Goal: Information Seeking & Learning: Understand process/instructions

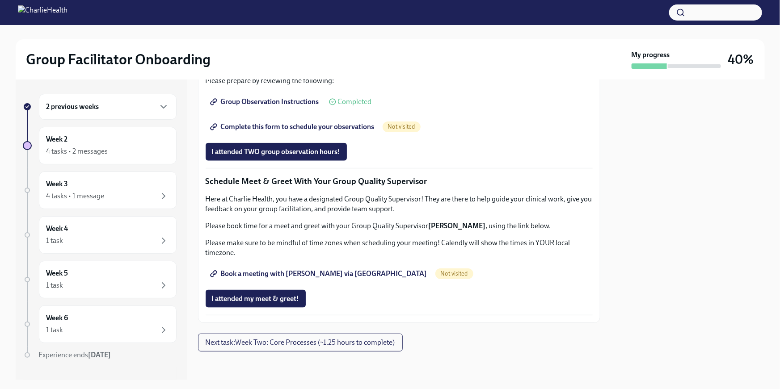
scroll to position [795, 0]
click at [311, 253] on div "Here at Charlie Health, you have a designated Group Quality Supervisor! They ar…" at bounding box center [399, 225] width 387 height 63
drag, startPoint x: 307, startPoint y: 256, endPoint x: 318, endPoint y: 258, distance: 10.9
click at [318, 231] on p "Please book time for a meet and greet with your Group Quality Supervisor [PERSO…" at bounding box center [399, 226] width 387 height 10
click at [311, 258] on div "Here at Charlie Health, you have a designated Group Quality Supervisor! They ar…" at bounding box center [399, 225] width 387 height 63
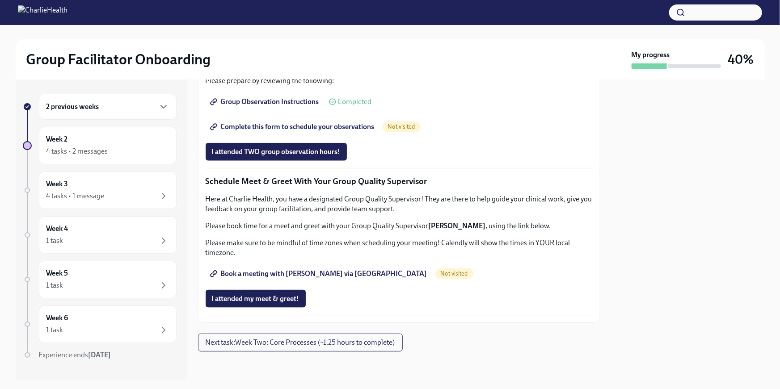
scroll to position [749, 0]
click at [146, 112] on div "2 previous weeks" at bounding box center [108, 107] width 138 height 26
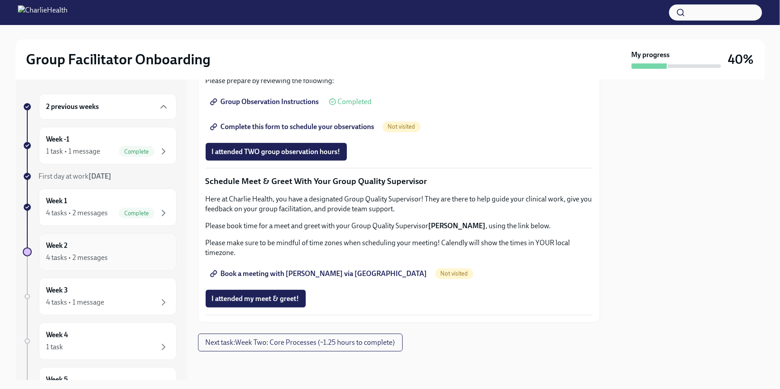
click at [140, 246] on div "Week 2 4 tasks • 2 messages" at bounding box center [107, 252] width 122 height 22
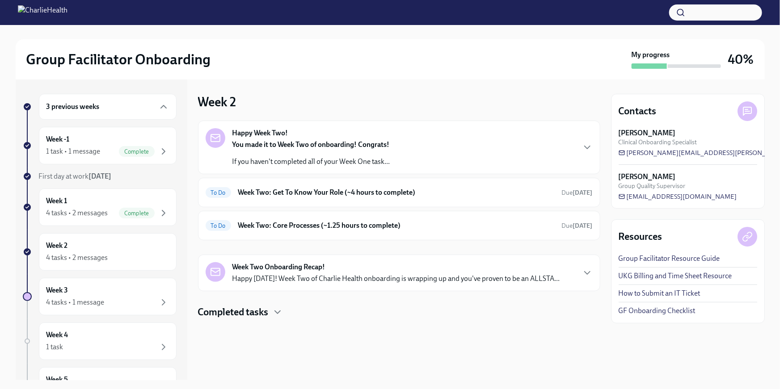
click at [368, 160] on p "If you haven't completed all of your Week One task..." at bounding box center [311, 162] width 158 height 10
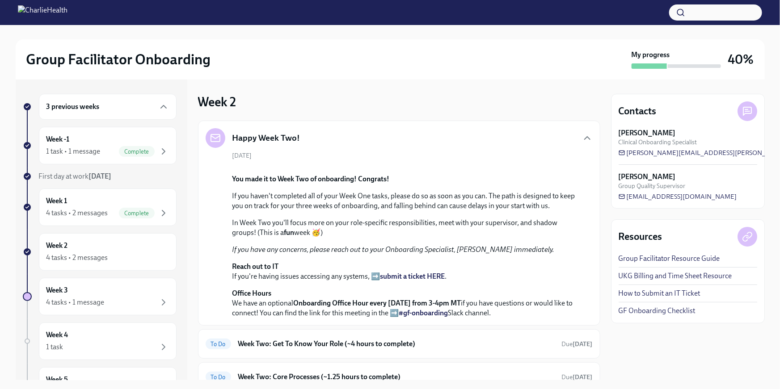
click at [368, 160] on div "[DATE] You made it to Week Two of onboarding! Congrats! If you haven't complete…" at bounding box center [399, 234] width 387 height 167
click at [584, 138] on icon "button" at bounding box center [586, 138] width 5 height 3
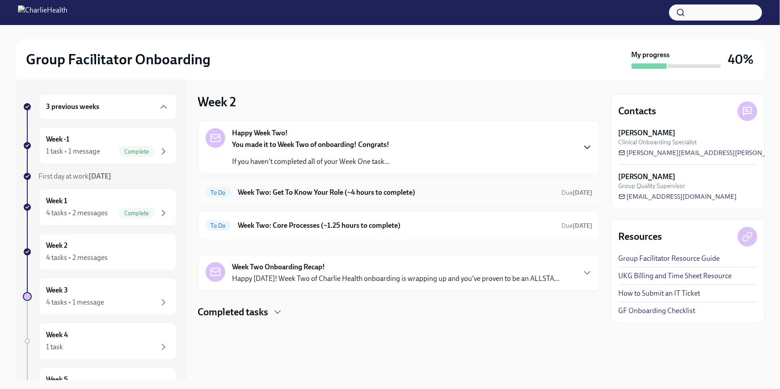
click at [541, 189] on h6 "Week Two: Get To Know Your Role (~4 hours to complete)" at bounding box center [396, 193] width 316 height 10
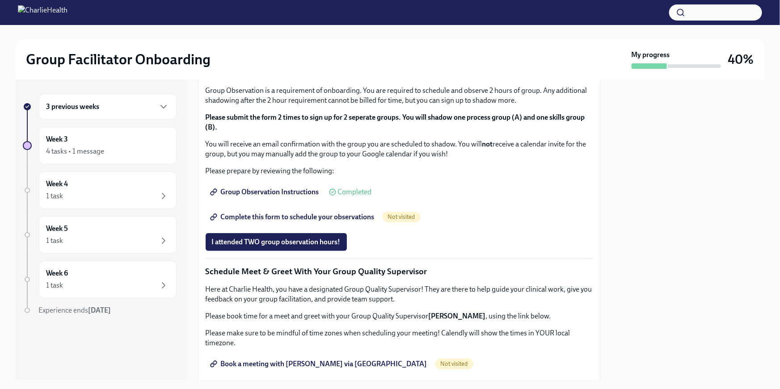
scroll to position [453, 0]
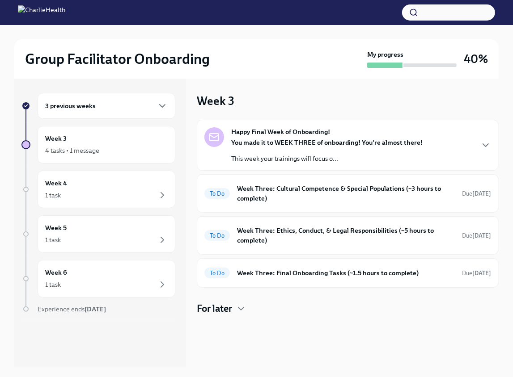
click at [137, 110] on div "3 previous weeks" at bounding box center [106, 106] width 122 height 11
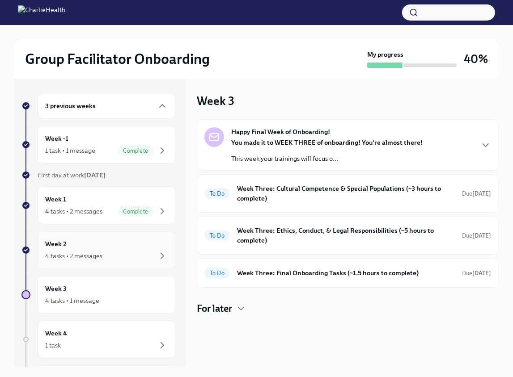
click at [130, 237] on div "Week 2 4 tasks • 2 messages" at bounding box center [107, 250] width 138 height 38
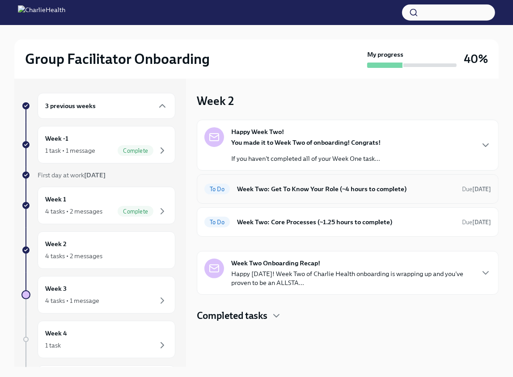
click at [319, 183] on div "To Do Week Two: Get To Know Your Role (~4 hours to complete) Due [DATE]" at bounding box center [347, 189] width 286 height 14
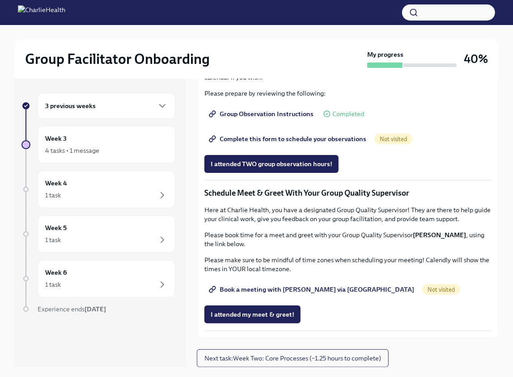
scroll to position [764, 0]
click at [144, 109] on div "3 previous weeks" at bounding box center [106, 106] width 122 height 11
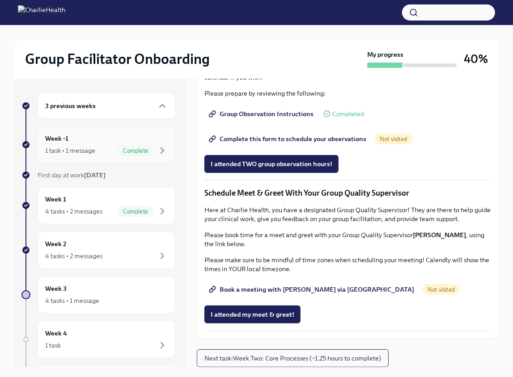
click at [132, 140] on div "Week -1 1 task • 1 message Complete" at bounding box center [106, 145] width 122 height 22
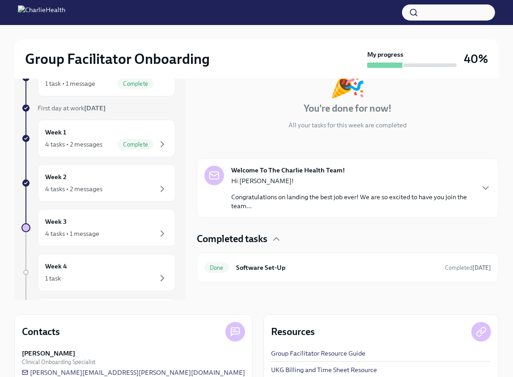
scroll to position [128, 0]
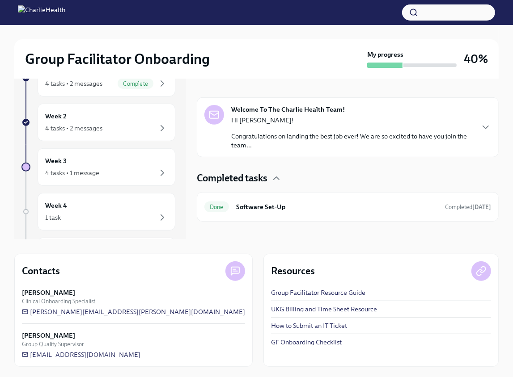
click at [377, 137] on p "Congratulations on landing the best job ever! We are so excited to have you joi…" at bounding box center [352, 141] width 242 height 18
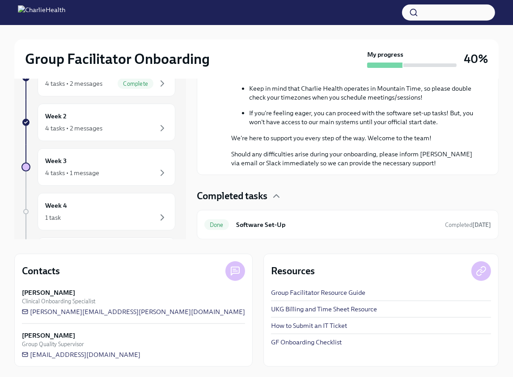
scroll to position [404, 0]
click at [377, 214] on div "Done Software Set-Up Completed 13 days ago" at bounding box center [348, 224] width 302 height 29
click at [375, 223] on h6 "Software Set-Up" at bounding box center [337, 225] width 202 height 10
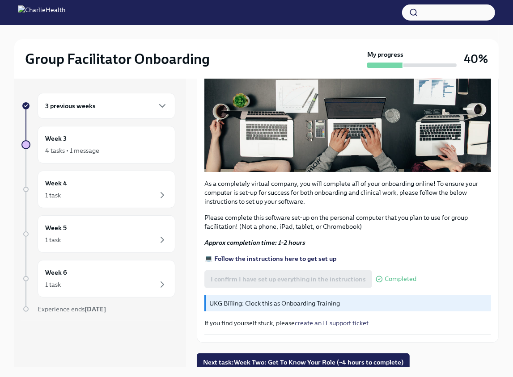
click at [145, 111] on div "3 previous weeks" at bounding box center [106, 106] width 122 height 11
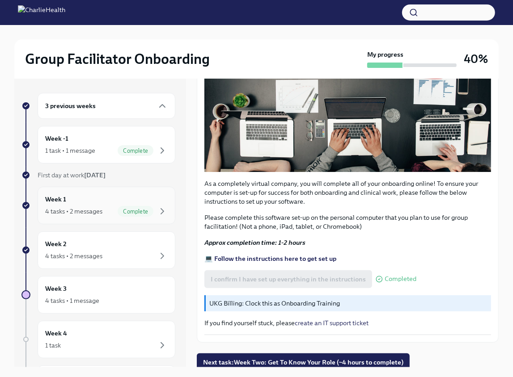
click at [139, 205] on div "Week 1 4 tasks • 2 messages Complete" at bounding box center [106, 205] width 122 height 22
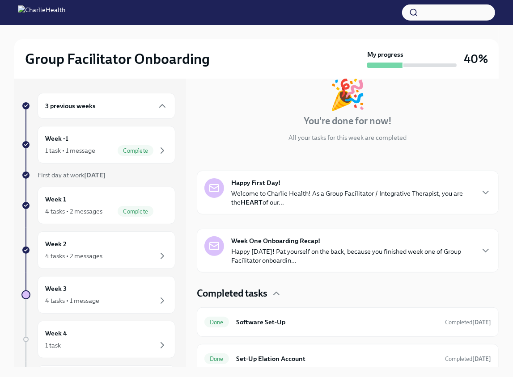
scroll to position [143, 0]
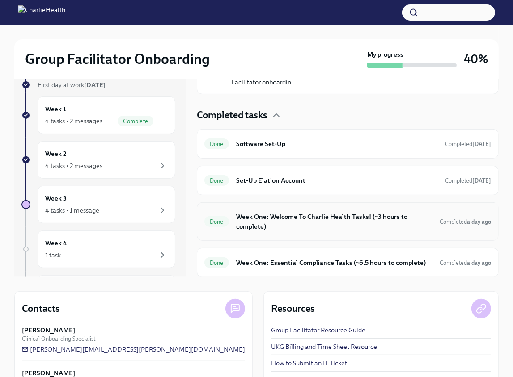
click at [315, 213] on h6 "Week One: Welcome To Charlie Health Tasks! (~3 hours to complete)" at bounding box center [334, 222] width 196 height 20
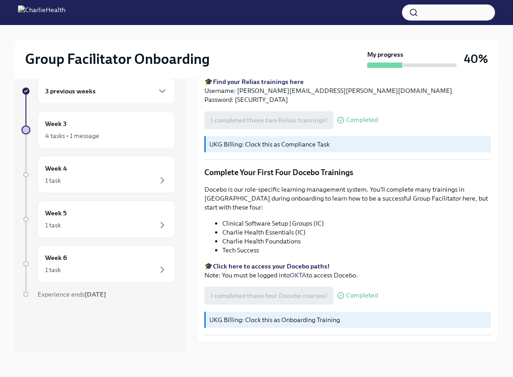
scroll to position [1053, 0]
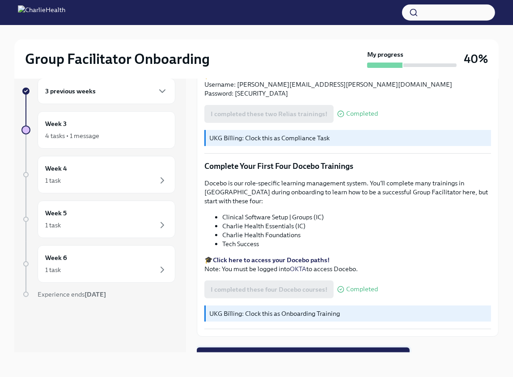
click at [347, 352] on span "Next task : Week Two: Get To Know Your Role (~4 hours to complete)" at bounding box center [303, 356] width 200 height 9
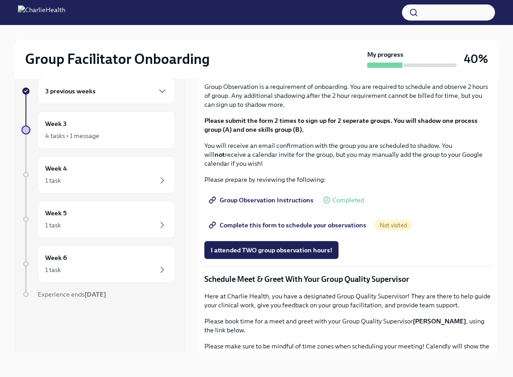
scroll to position [449, 0]
